Goal: Task Accomplishment & Management: Manage account settings

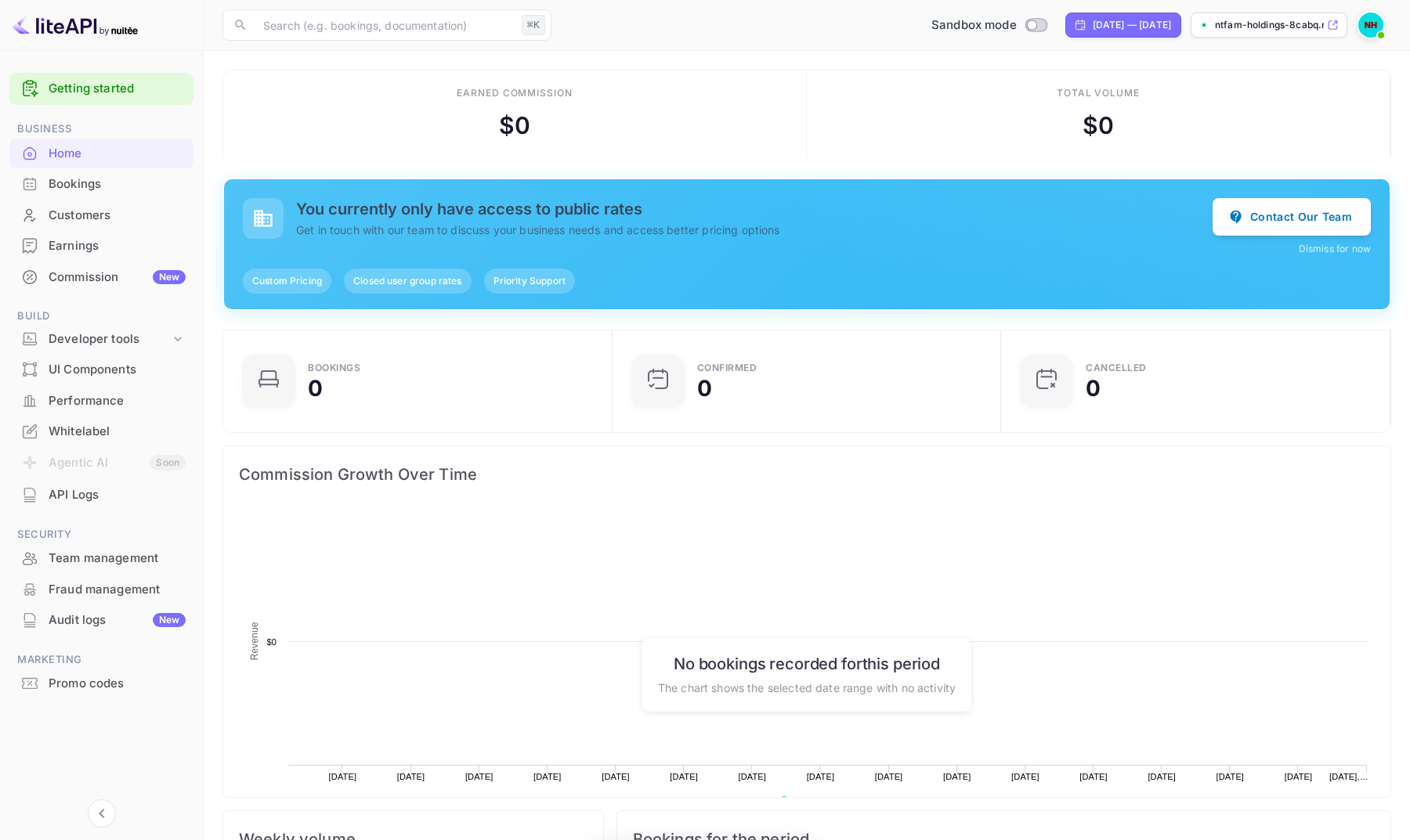
scroll to position [1, 1]
click at [1332, 24] on icon at bounding box center [1332, 25] width 11 height 11
click at [1374, 24] on img at bounding box center [1371, 25] width 25 height 25
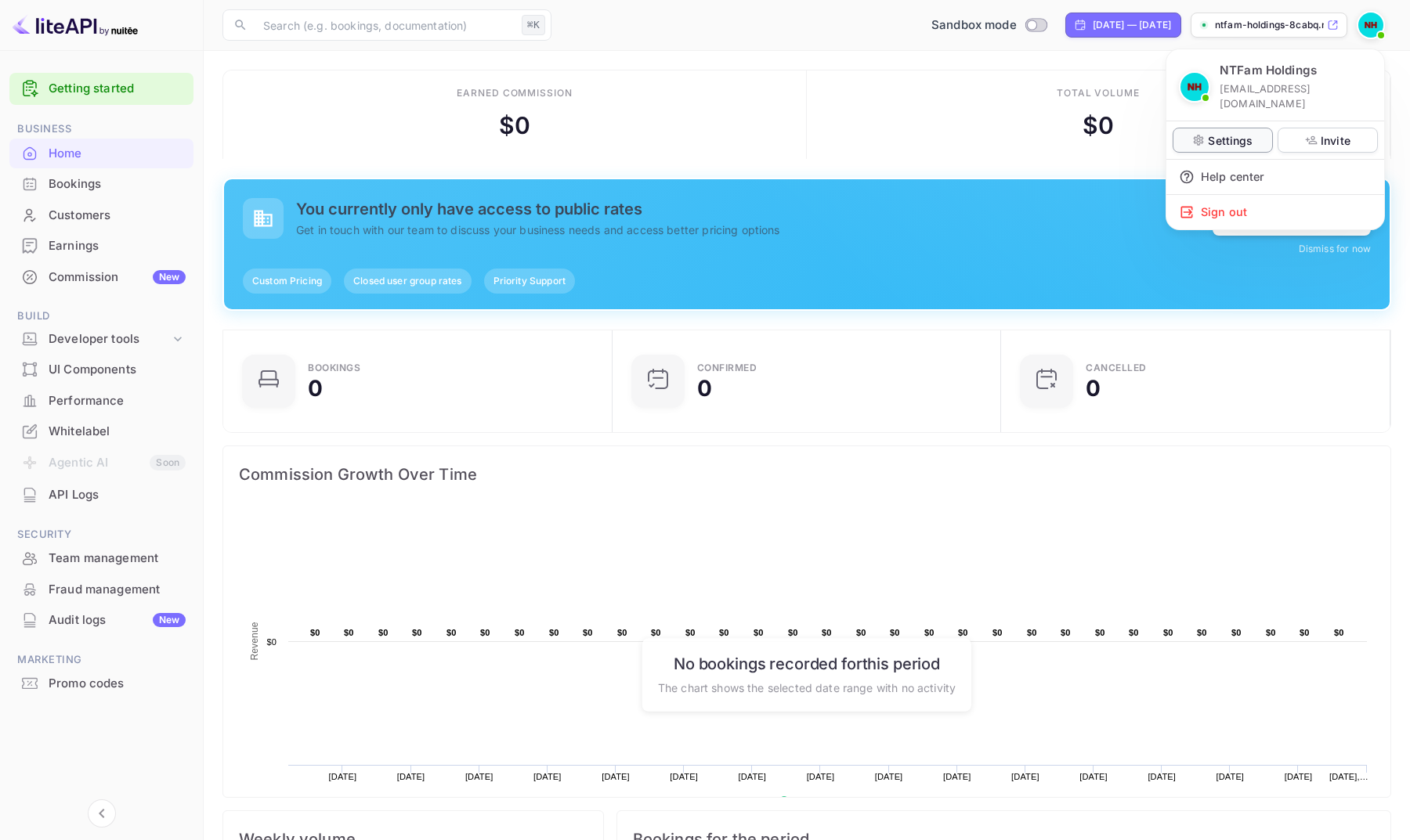
click at [1231, 132] on p "Settings" at bounding box center [1230, 140] width 44 height 16
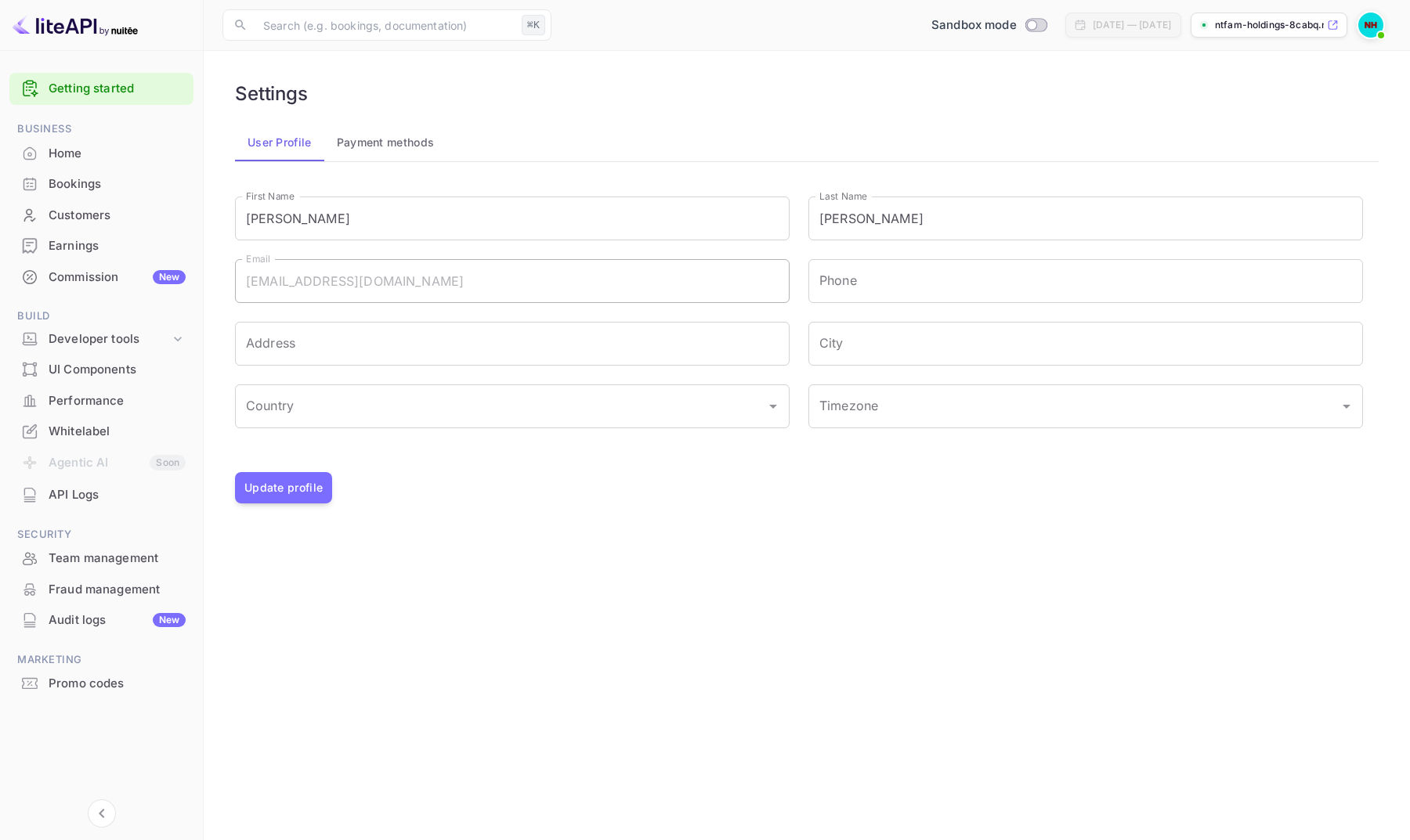
click at [97, 86] on link "Getting started" at bounding box center [116, 89] width 137 height 18
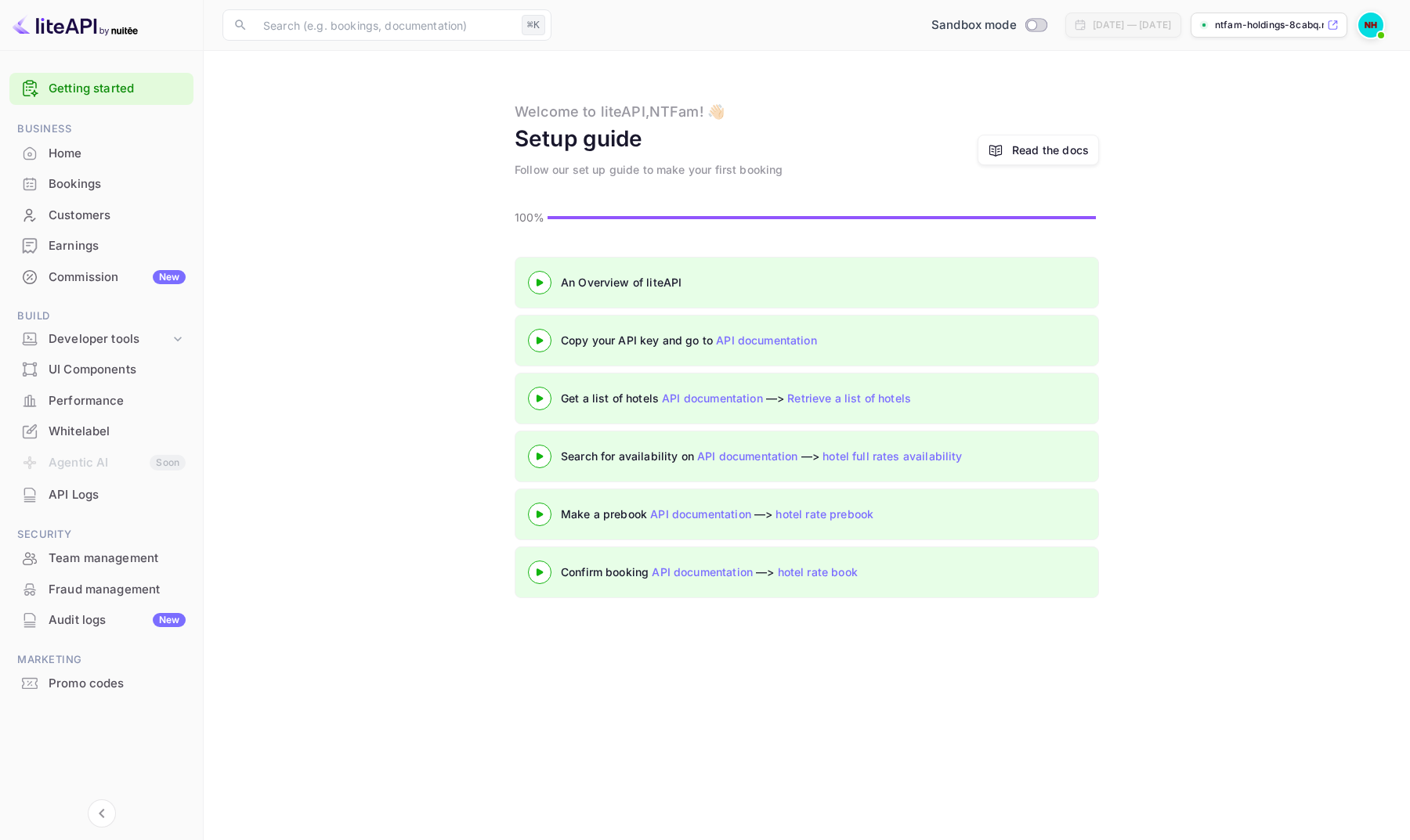
click at [61, 155] on div "Home" at bounding box center [116, 154] width 137 height 18
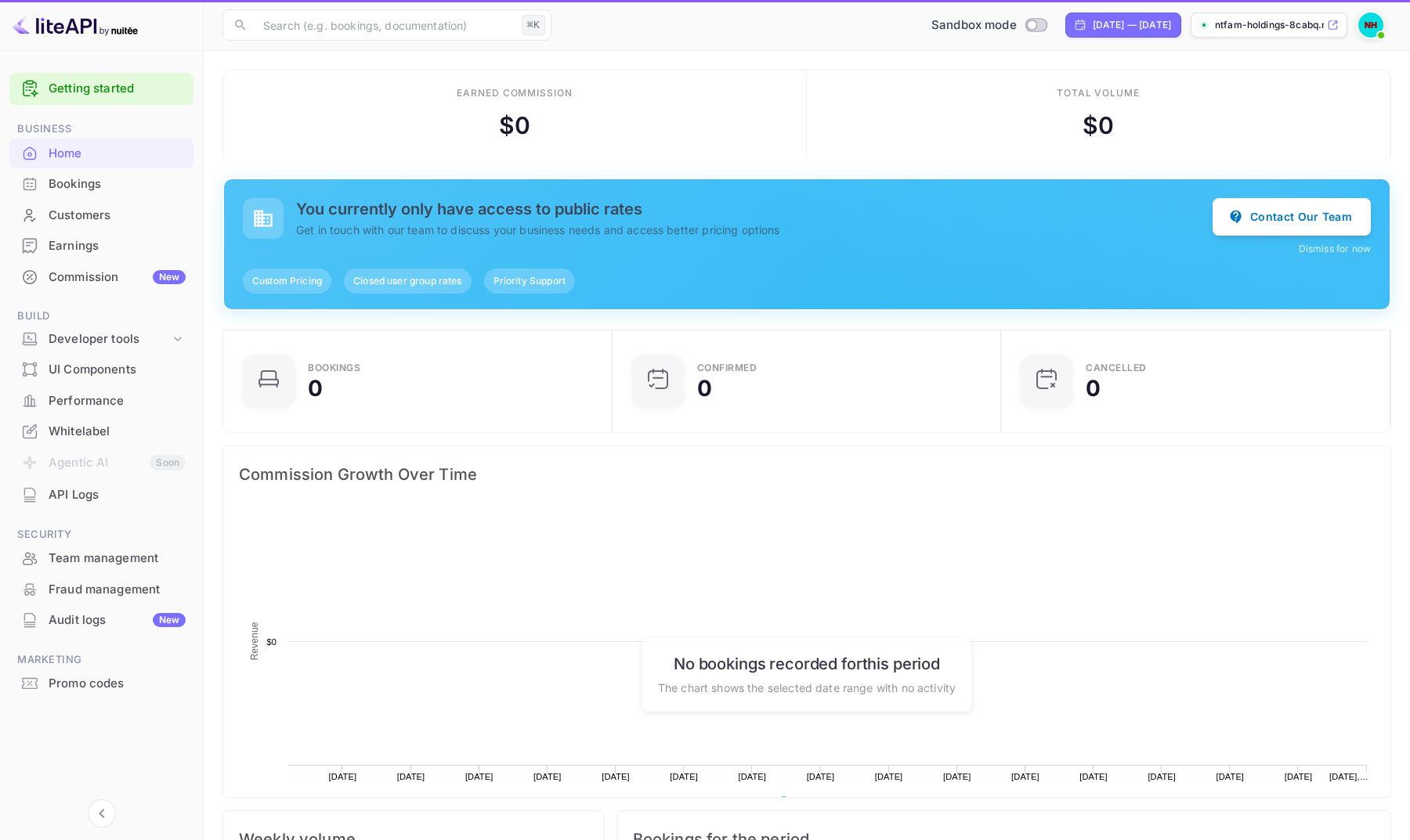
scroll to position [254, 379]
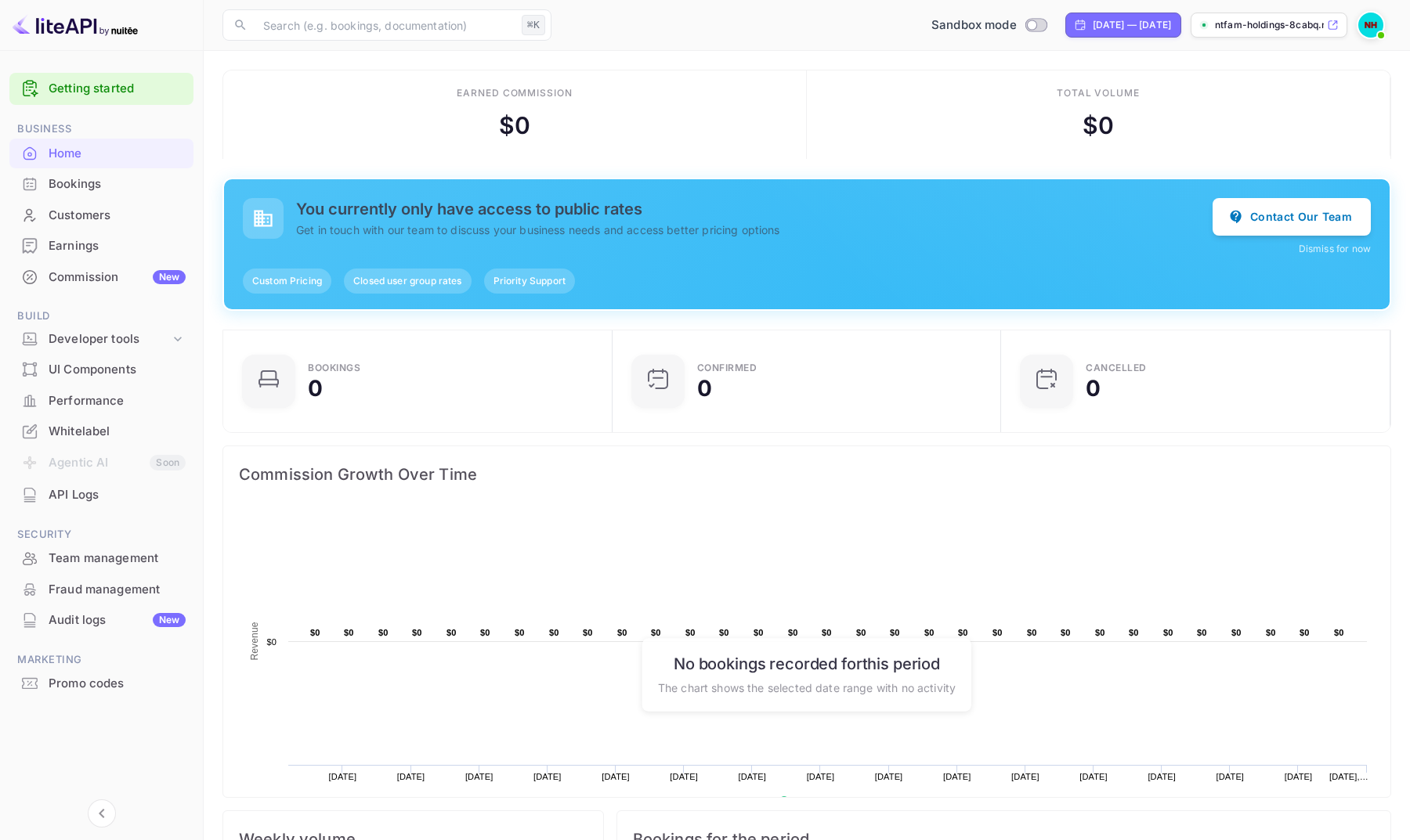
click at [1285, 25] on p "ntfam-holdings-8cabq.n..." at bounding box center [1269, 25] width 109 height 14
click at [95, 425] on div "Whitelabel" at bounding box center [116, 432] width 137 height 18
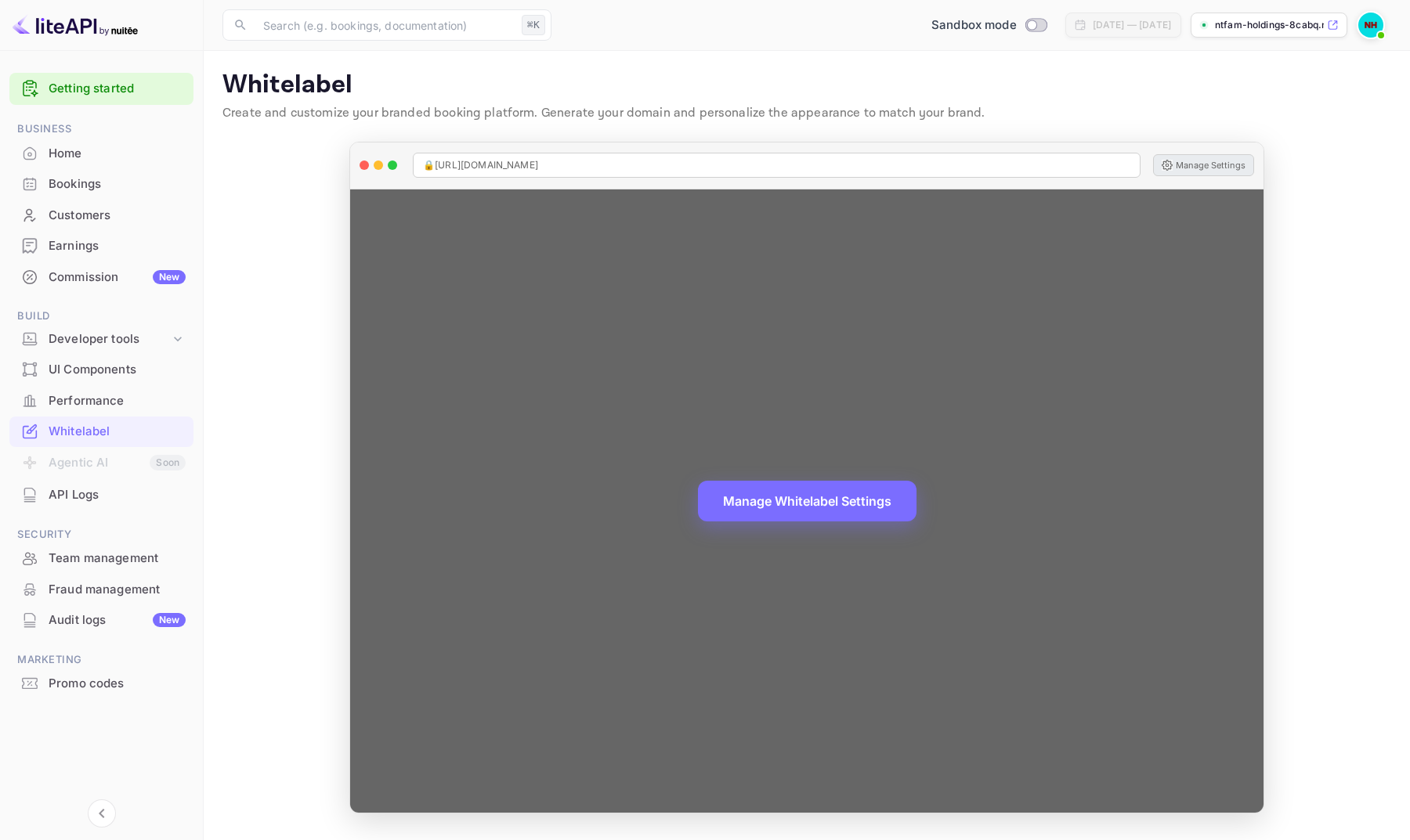
click at [1191, 161] on button "Manage Settings" at bounding box center [1202, 165] width 101 height 22
